Goal: Information Seeking & Learning: Find specific fact

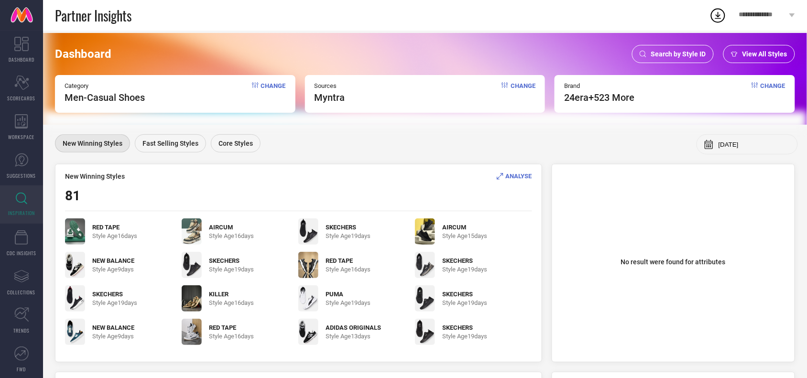
click at [661, 51] on span "Search by Style ID" at bounding box center [678, 54] width 55 height 8
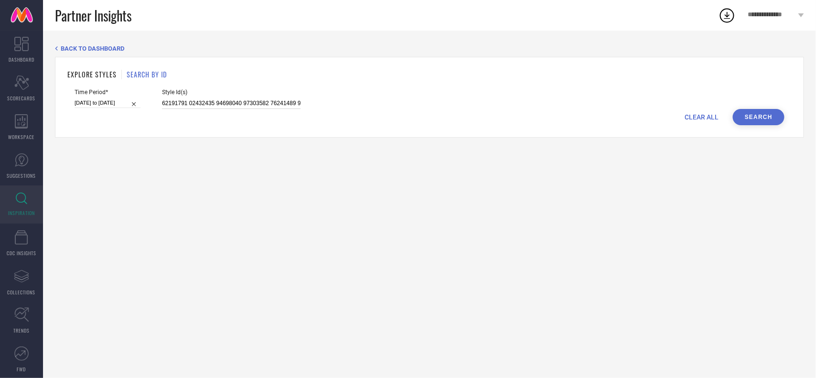
click at [257, 106] on input at bounding box center [231, 103] width 139 height 11
paste input "31629250 31846143 30937336 31629238 31629245 30447520 31033497 31721669 3154328…"
type input "31629250 31846143 30937336 31629238 31629245 30447520 31033497 31721669 3154328…"
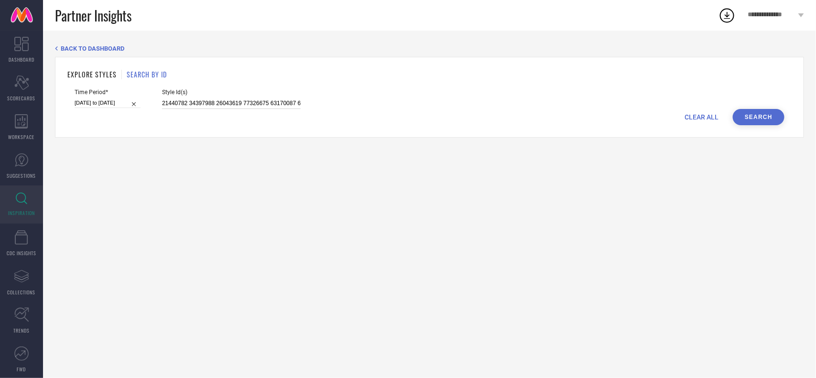
scroll to position [0, 3003]
select select "6"
select select "2025"
select select "7"
select select "2025"
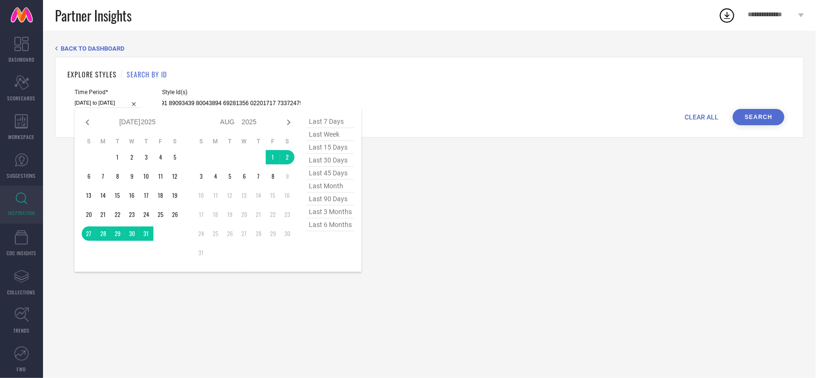
click at [95, 99] on input "[DATE] to [DATE]" at bounding box center [108, 103] width 66 height 10
type input "31629250 31846143 30937336 31629238 31629245 30447520 31033497 31721669 3154328…"
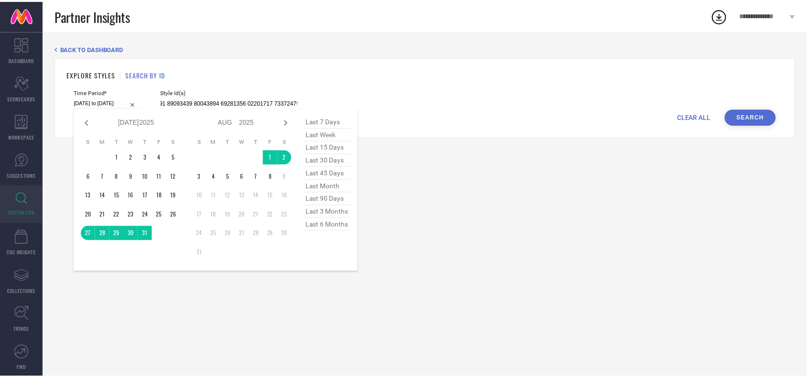
scroll to position [0, 0]
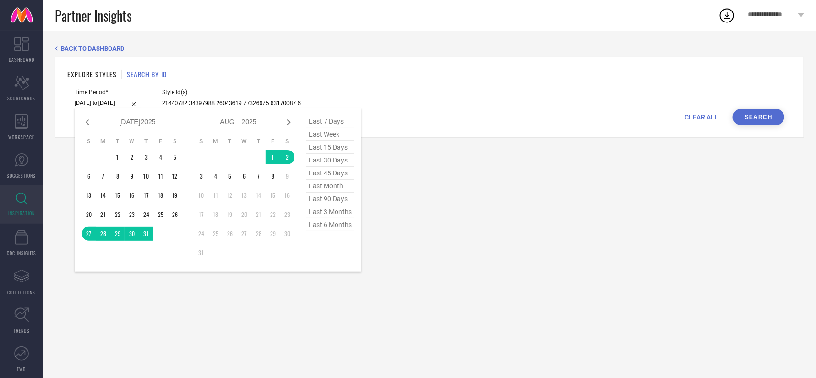
click at [329, 123] on span "last 7 days" at bounding box center [330, 121] width 48 height 13
type input "[DATE] to [DATE]"
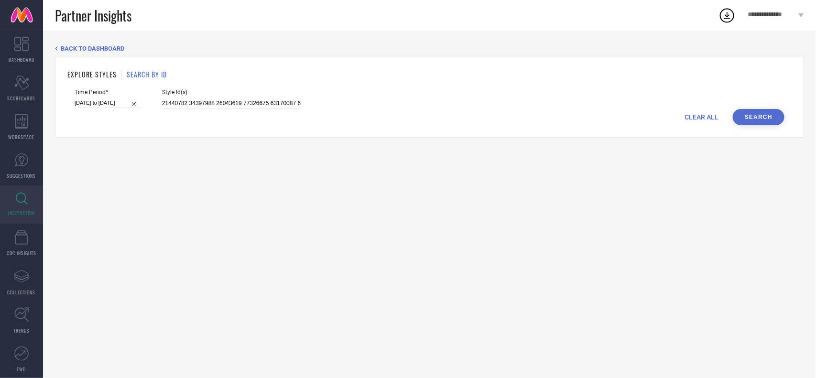
click at [760, 120] on button "Search" at bounding box center [759, 117] width 52 height 16
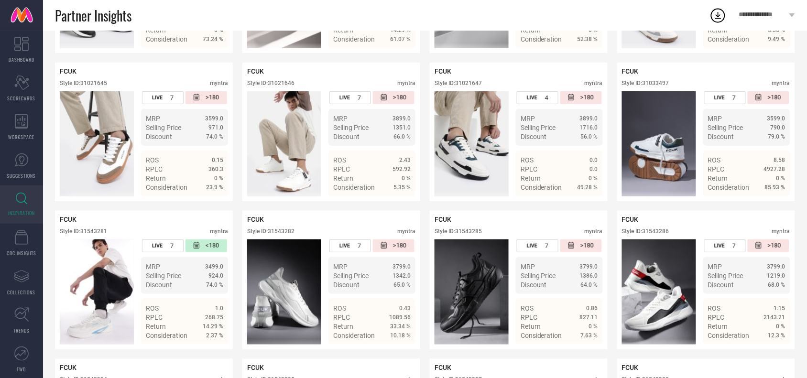
scroll to position [1231, 0]
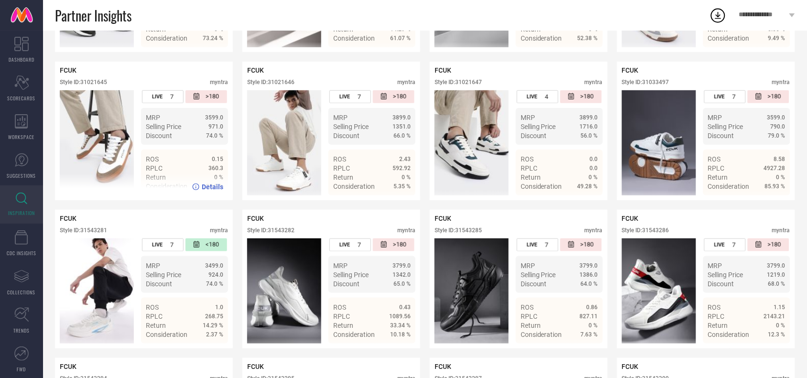
click at [98, 86] on div "Style ID: 31021645" at bounding box center [83, 82] width 47 height 7
copy div "31021645"
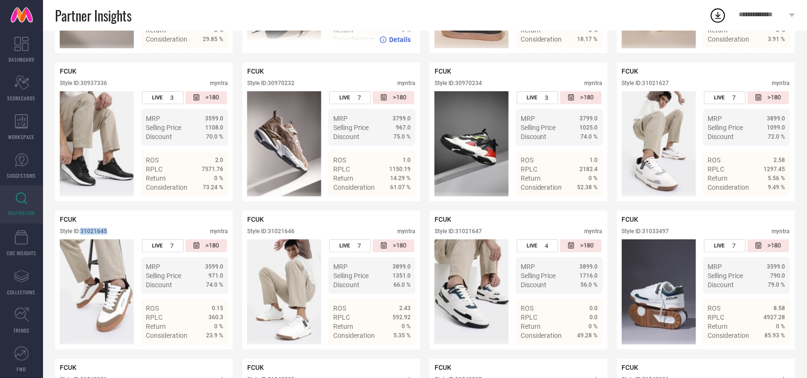
scroll to position [1102, 0]
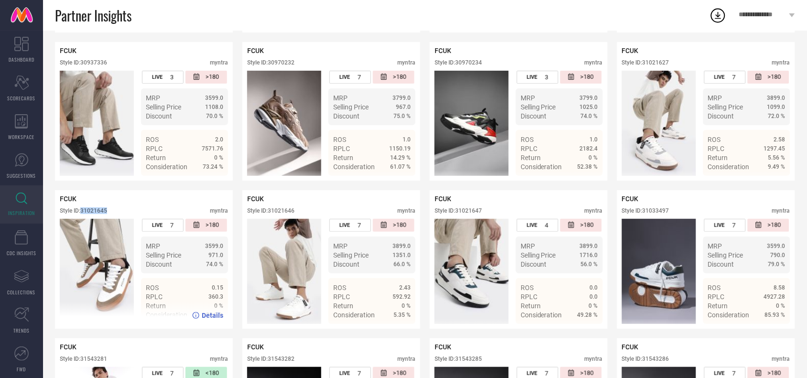
copy div "31021645"
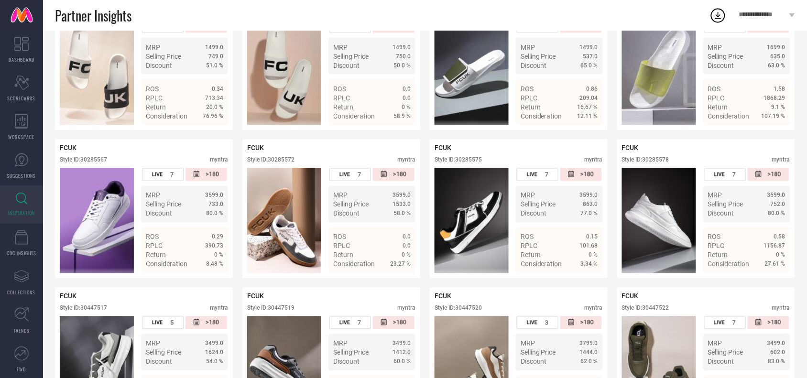
scroll to position [0, 0]
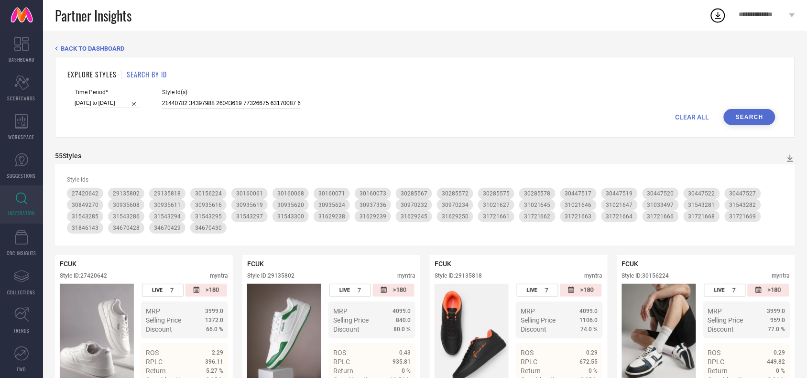
click at [280, 106] on input at bounding box center [231, 103] width 139 height 11
paste input "33490512 33490506 33490472 33285092 33285093 33285090 33285090 33490469 3349046…"
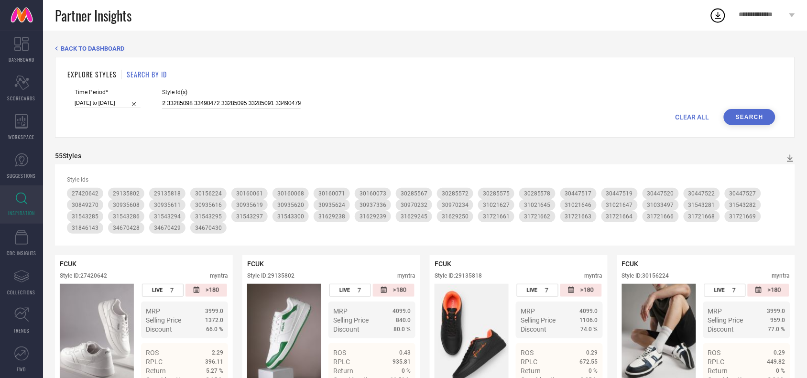
type input "33490512 33490506 33490472 33285092 33285093 33285090 33285090 33490469 3349046…"
click at [747, 113] on button "Search" at bounding box center [750, 117] width 52 height 16
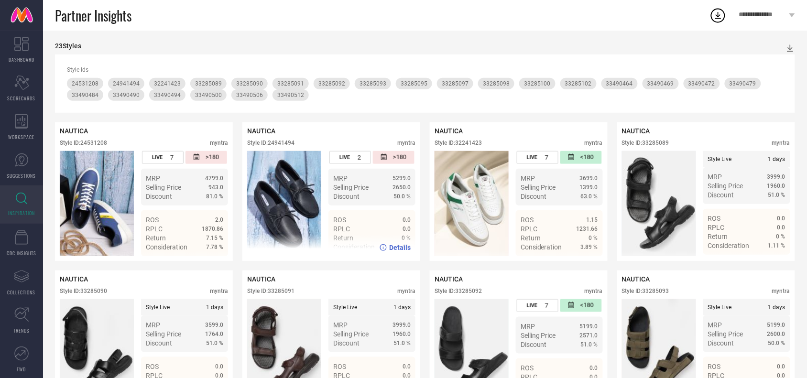
scroll to position [99, 0]
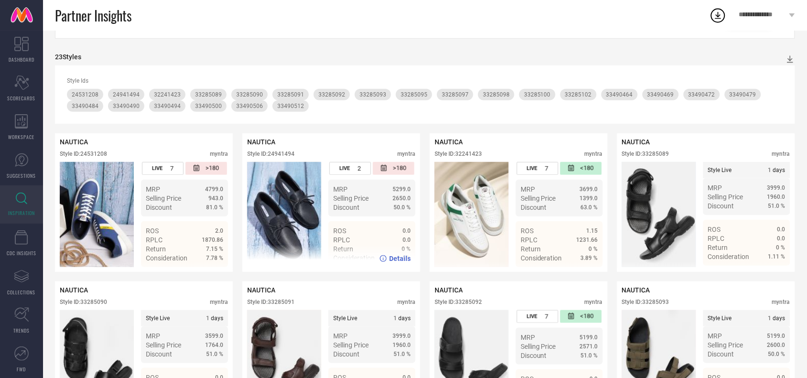
click at [288, 154] on div "Style ID: 24941494" at bounding box center [270, 154] width 47 height 7
copy div "24941494"
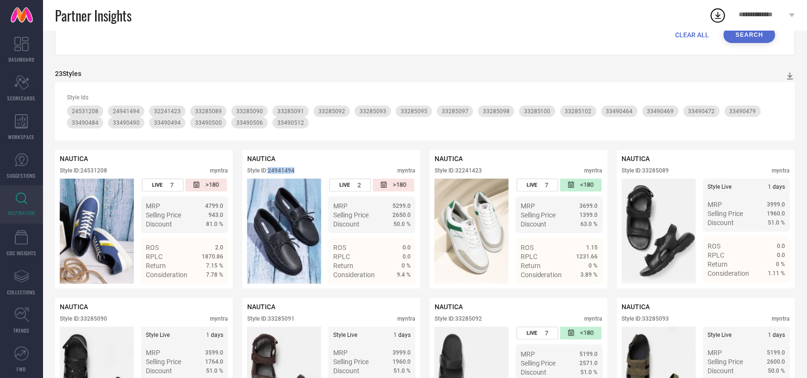
scroll to position [0, 0]
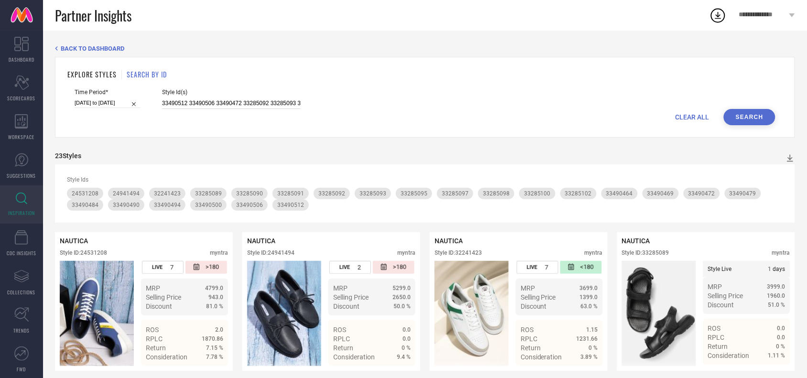
click at [218, 99] on input "33490512 33490506 33490472 33285092 33285093 33285090 33285090 33490469 3349046…" at bounding box center [231, 103] width 139 height 11
paste input "33490304 29908707 33490343 33490307 14532568 14061026 33490322 15754290 2980300…"
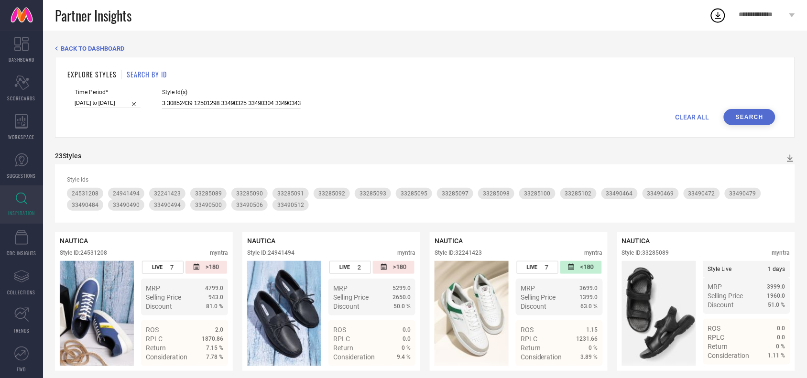
type input "33490304 29908707 33490343 33490307 14532568 14061026 33490322 15754290 2980300…"
click at [768, 120] on button "Search" at bounding box center [750, 117] width 52 height 16
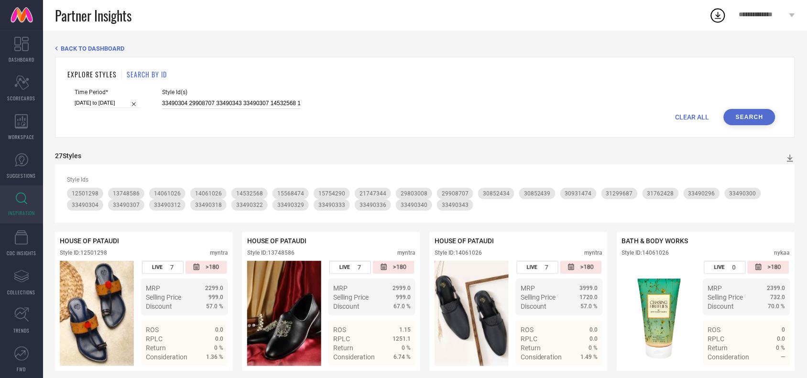
click at [232, 103] on input "33490304 29908707 33490343 33490307 14532568 14061026 33490322 15754290 2980300…" at bounding box center [231, 103] width 139 height 11
paste input "34365944 34783143 34365944 34365968 34365956 34365965 34365956 34783142 1349253…"
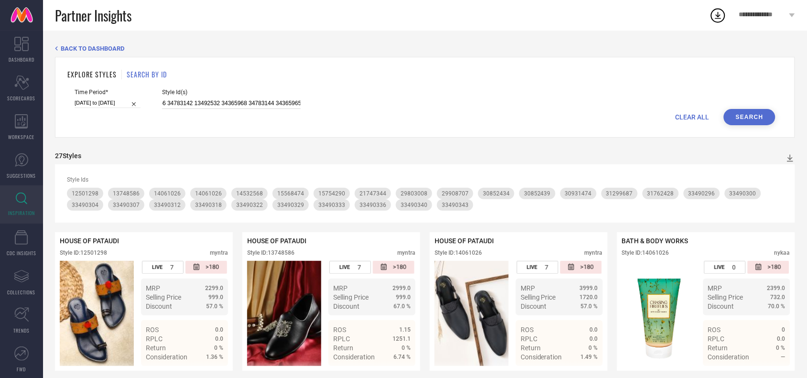
type input "34365944 34783143 34365944 34365968 34365956 34365965 34365956 34783142 1349253…"
click at [751, 123] on button "Search" at bounding box center [750, 117] width 52 height 16
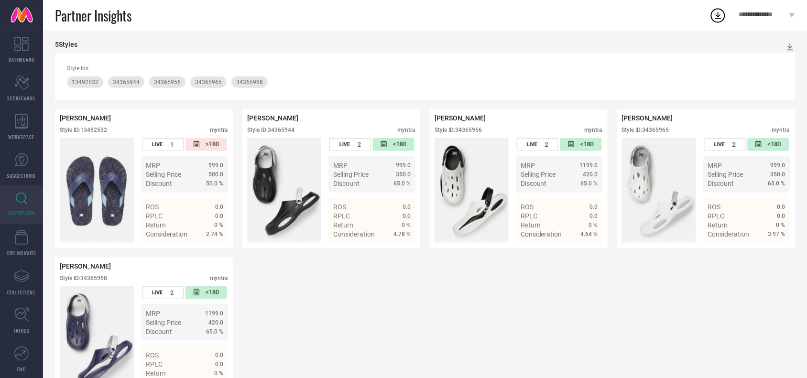
scroll to position [105, 0]
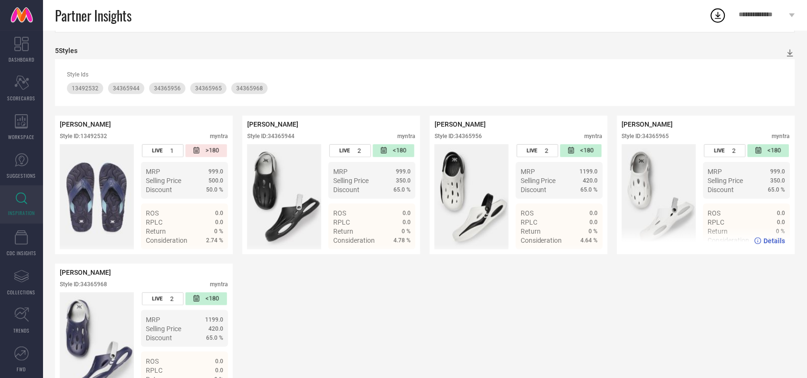
click at [664, 139] on div "Style ID: 34365965" at bounding box center [645, 136] width 47 height 7
copy div "34365965"
click at [477, 142] on div "Style ID: 34365956 myntra" at bounding box center [519, 138] width 168 height 11
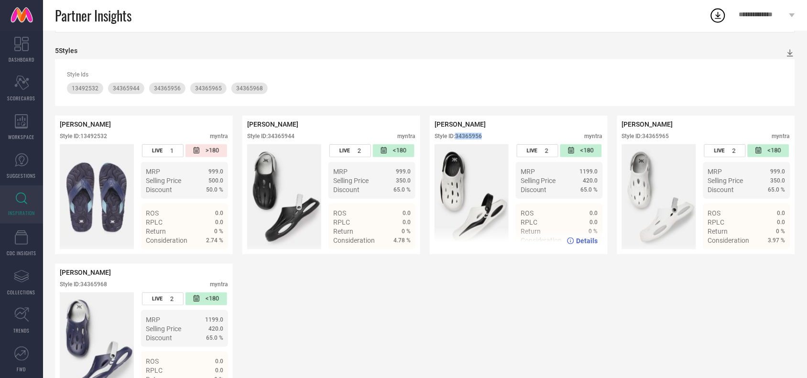
click at [477, 142] on div "Style ID: 34365956 myntra" at bounding box center [519, 138] width 168 height 11
copy div "Style ID: 34365956"
click at [468, 143] on div "Style ID: 34365956 myntra" at bounding box center [519, 138] width 168 height 11
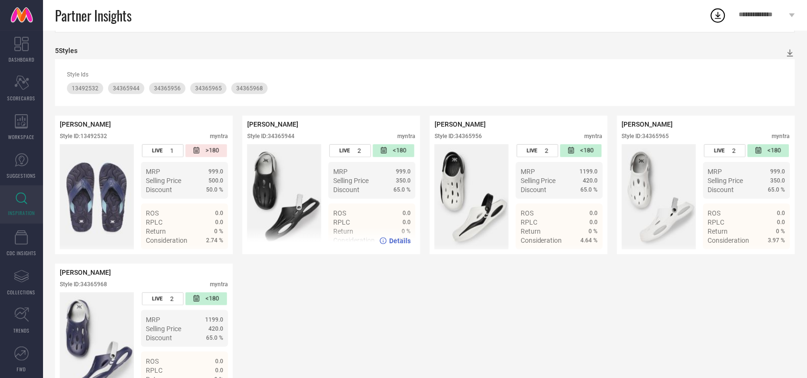
click at [285, 137] on div "Style ID: 34365944" at bounding box center [270, 136] width 47 height 7
copy div "34365944"
click at [100, 139] on div "Style ID: 13492532" at bounding box center [83, 136] width 47 height 7
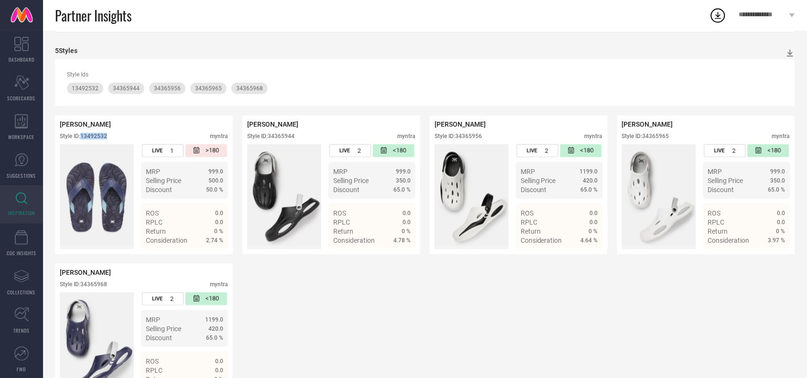
copy div "13492532"
click at [97, 284] on div "Style ID: 34365968" at bounding box center [83, 284] width 47 height 7
copy div "34365968"
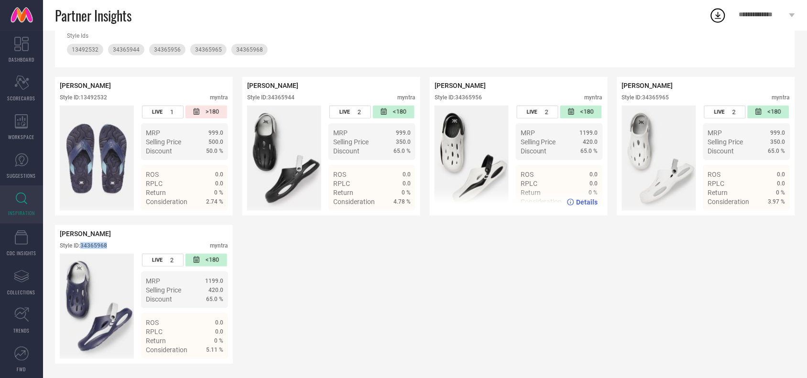
scroll to position [0, 0]
